Goal: Transaction & Acquisition: Purchase product/service

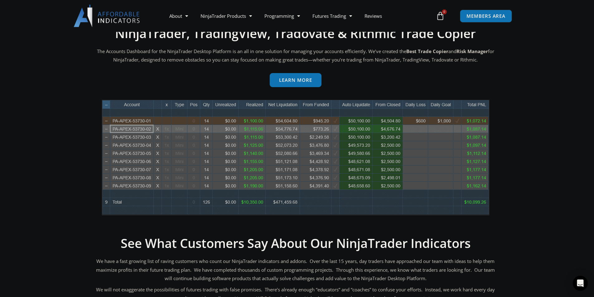
scroll to position [260, 0]
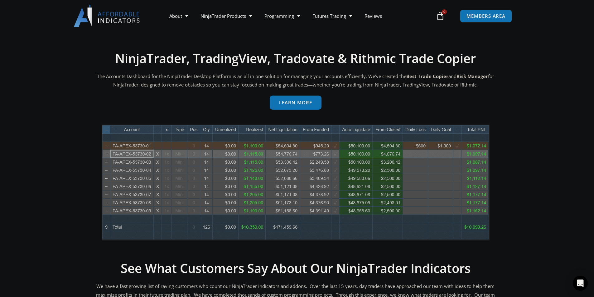
click at [295, 107] on link "Learn more" at bounding box center [296, 102] width 52 height 14
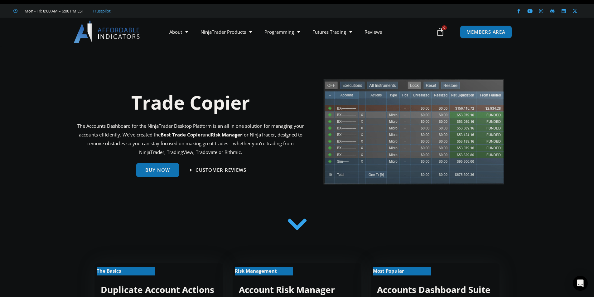
scroll to position [10, 0]
click at [169, 169] on span "Buy Now" at bounding box center [157, 167] width 25 height 5
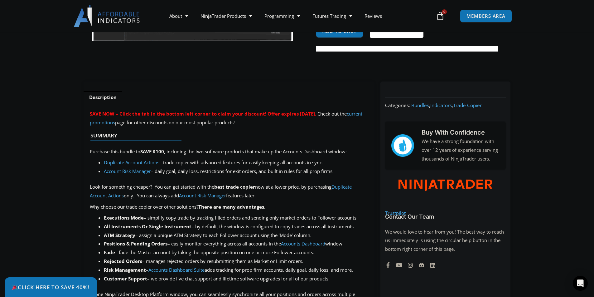
scroll to position [187, 0]
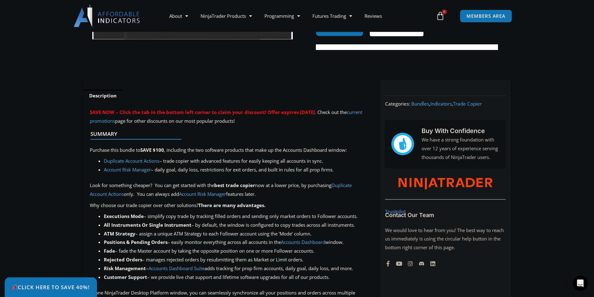
click at [153, 159] on link "Duplicate Account Actions" at bounding box center [132, 161] width 56 height 6
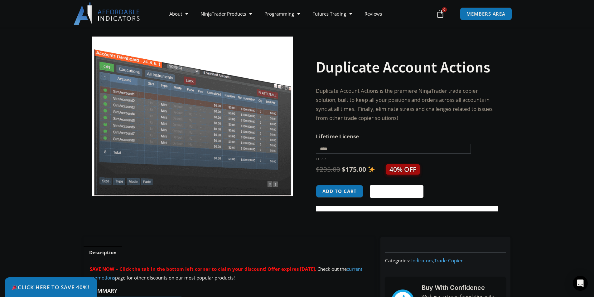
scroll to position [31, 0]
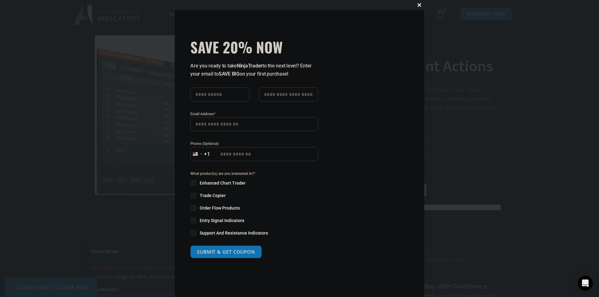
click at [420, 6] on span at bounding box center [419, 5] width 10 height 4
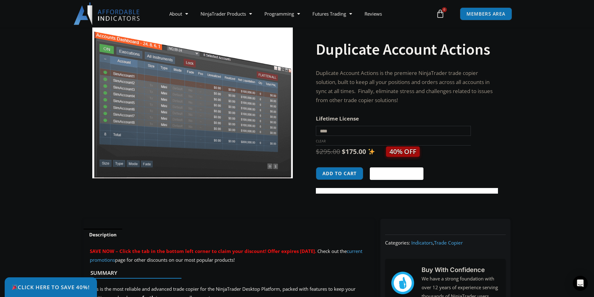
scroll to position [36, 0]
